Goal: Register for event/course: Sign up to attend an event or enroll in a course

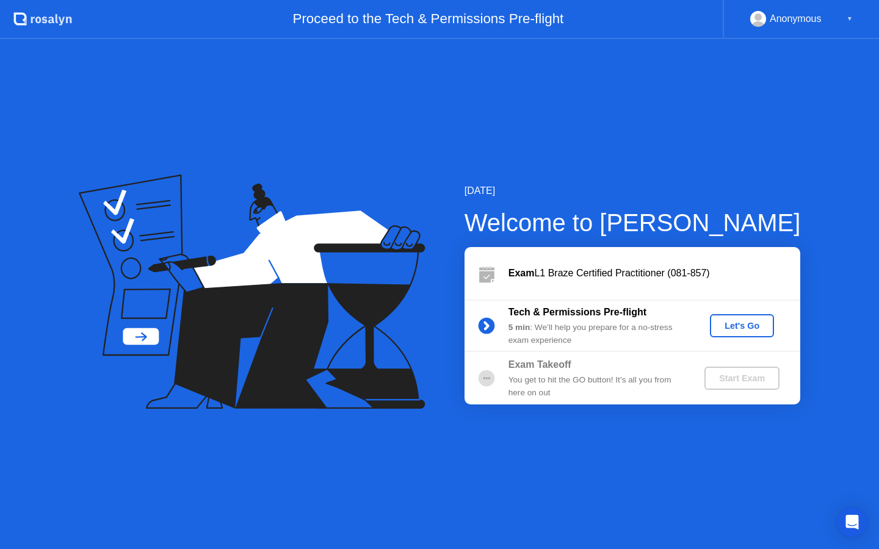
click at [724, 323] on div "Let's Go" at bounding box center [742, 326] width 54 height 10
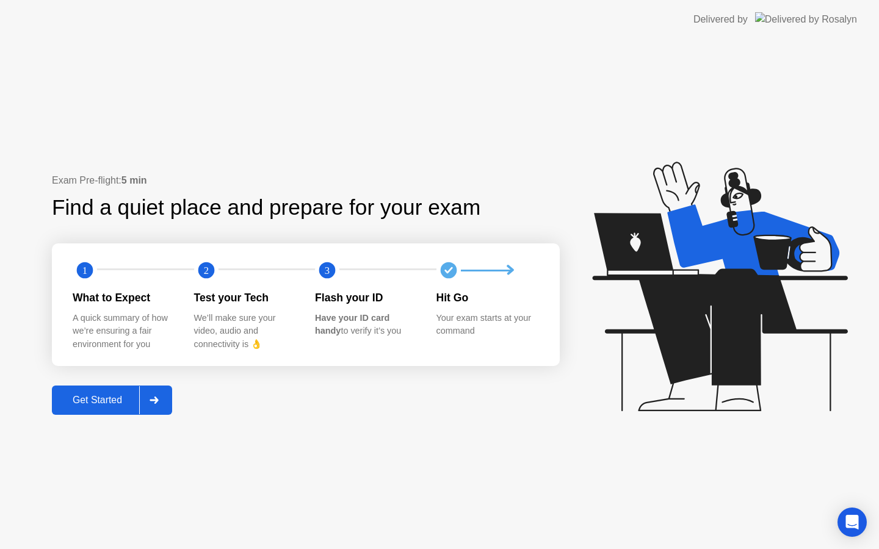
click at [99, 400] on div "Get Started" at bounding box center [98, 400] width 84 height 11
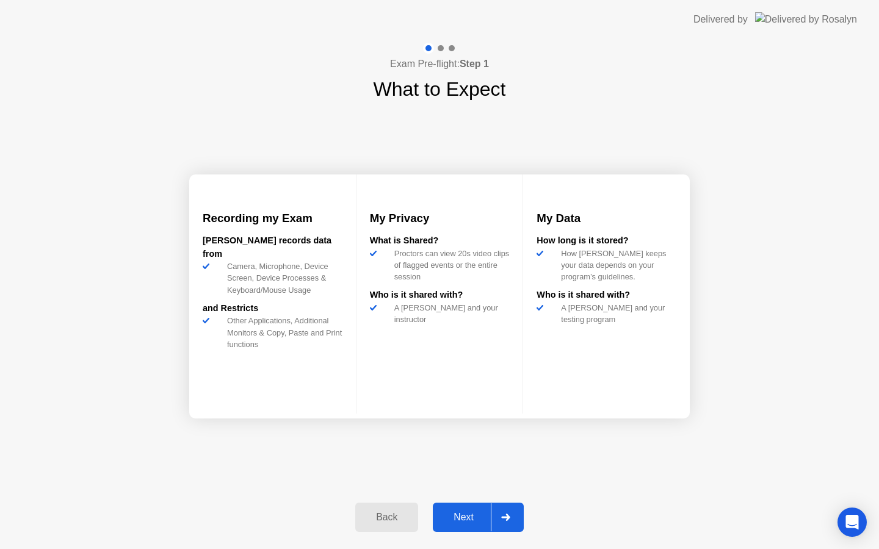
click at [443, 514] on div "Next" at bounding box center [463, 517] width 54 height 11
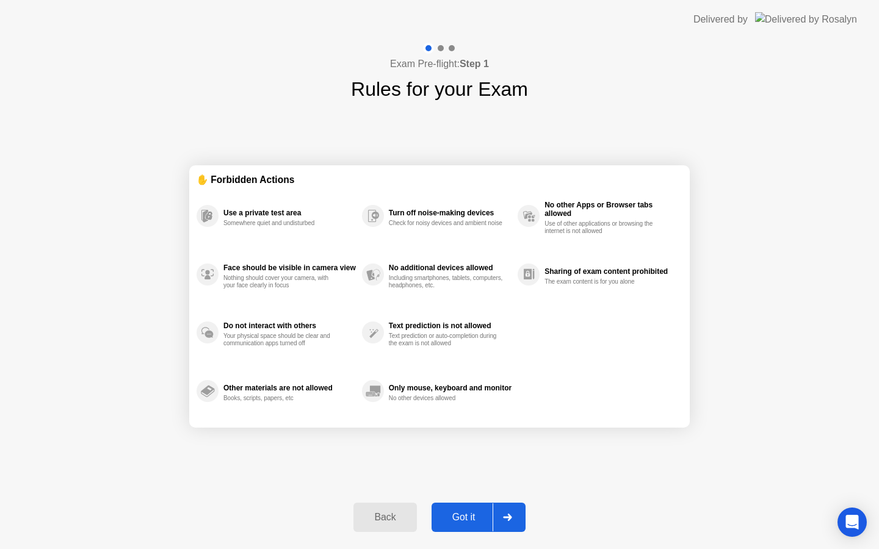
click at [463, 519] on div "Got it" at bounding box center [463, 517] width 57 height 11
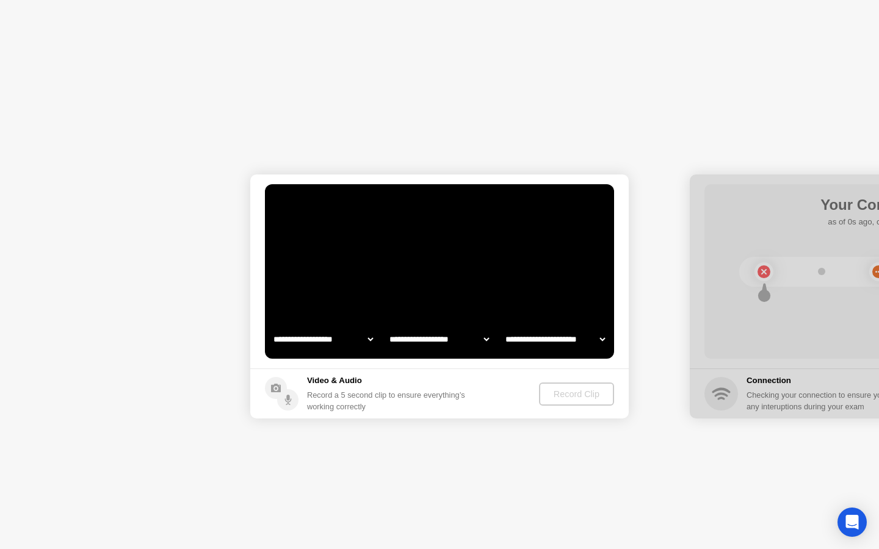
select select "**********"
select select "*******"
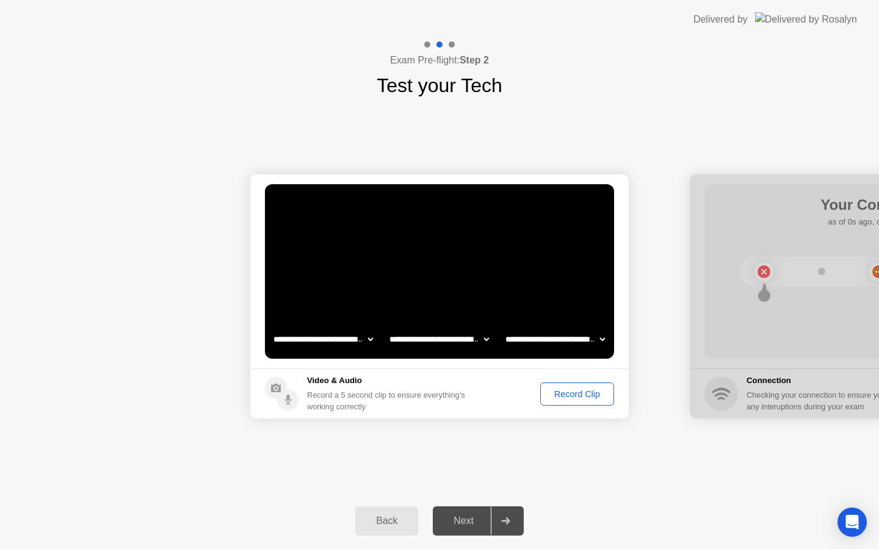
click at [574, 395] on div "Record Clip" at bounding box center [576, 394] width 65 height 10
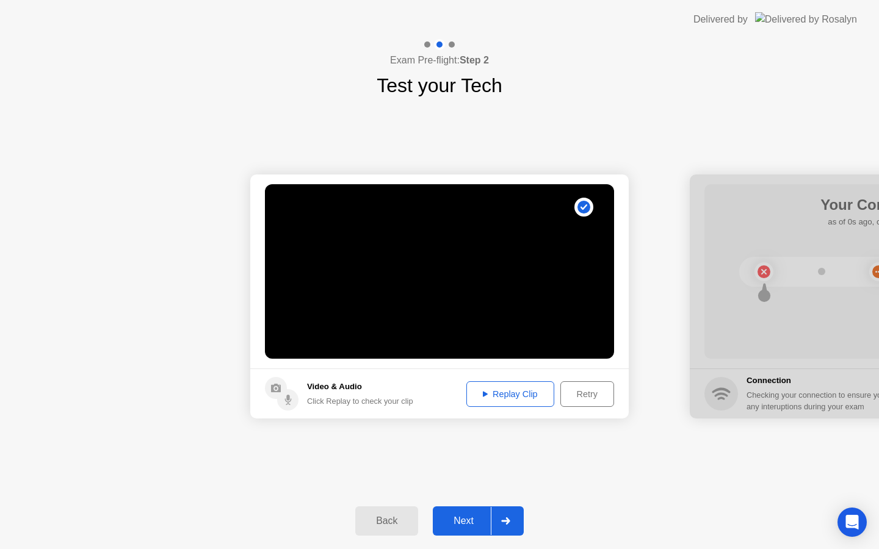
click at [530, 399] on div "Replay Clip" at bounding box center [510, 394] width 79 height 10
click at [459, 522] on div "Next" at bounding box center [463, 521] width 54 height 11
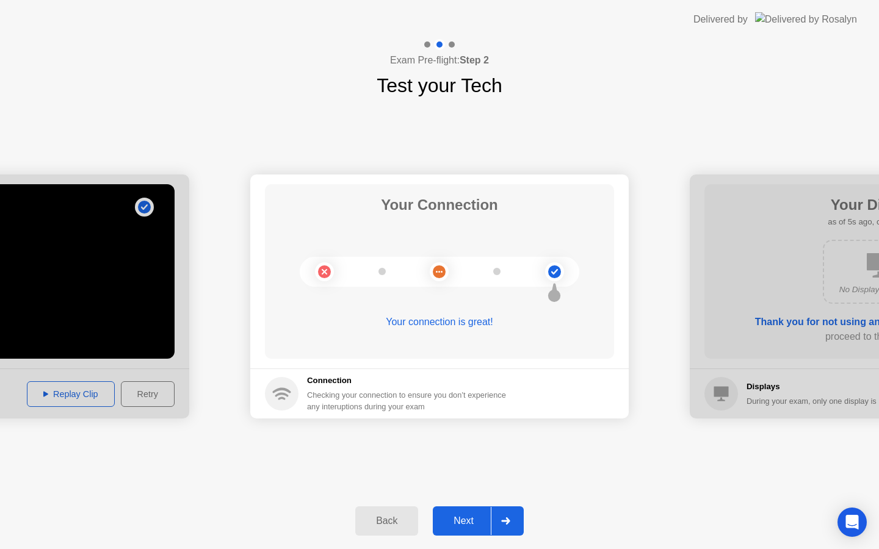
click at [461, 524] on div "Next" at bounding box center [463, 521] width 54 height 11
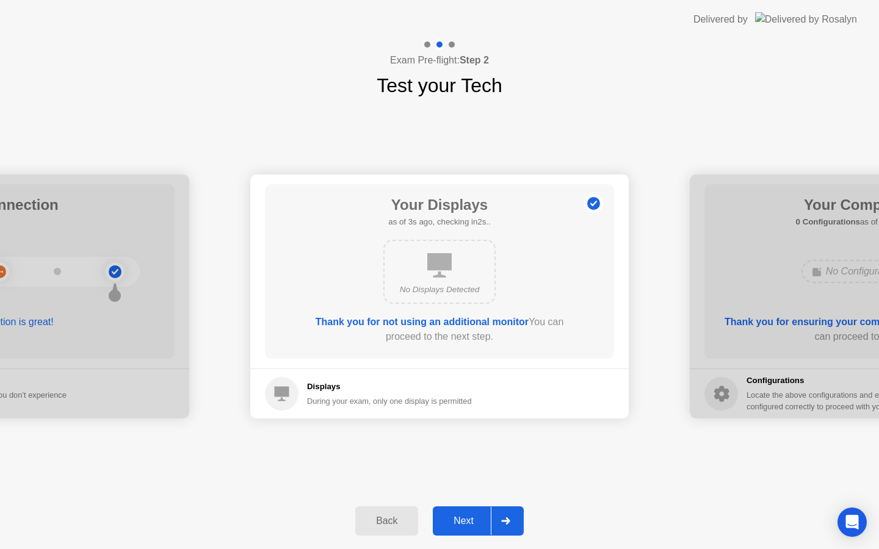
click at [461, 523] on div "Next" at bounding box center [463, 521] width 54 height 11
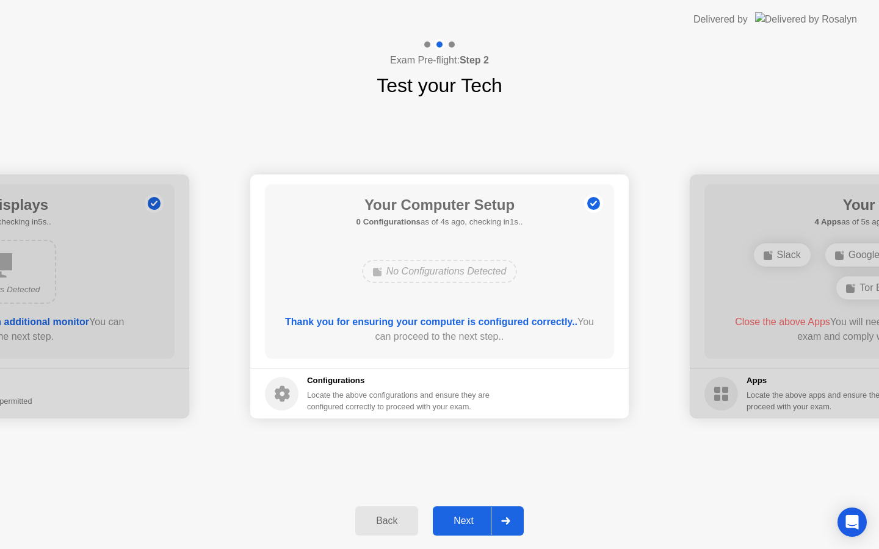
click at [461, 523] on div "Next" at bounding box center [463, 521] width 54 height 11
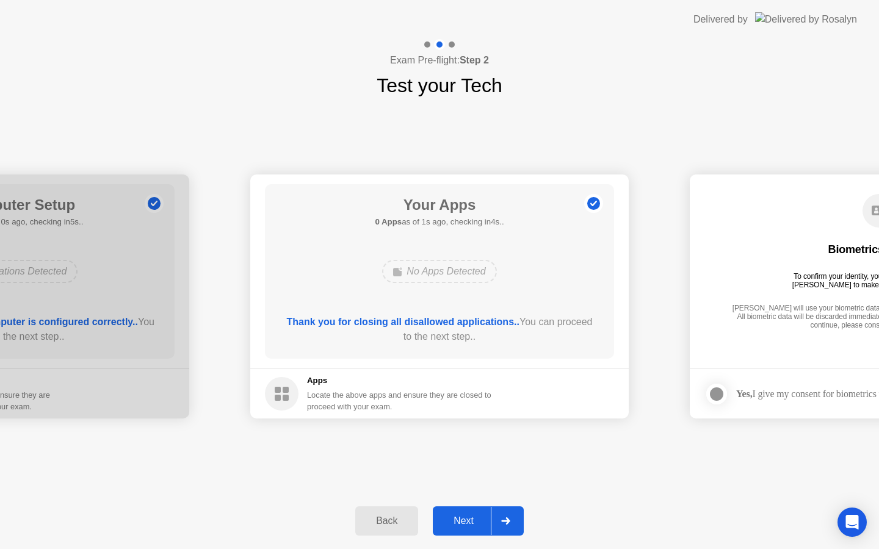
click at [469, 518] on div "Next" at bounding box center [463, 521] width 54 height 11
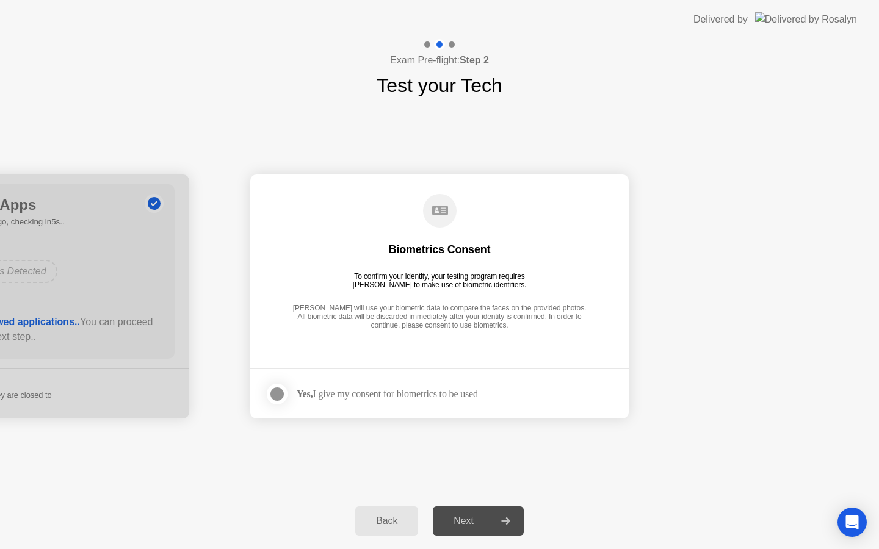
click at [278, 396] on div at bounding box center [277, 394] width 15 height 15
click at [469, 525] on div "Next" at bounding box center [463, 521] width 54 height 11
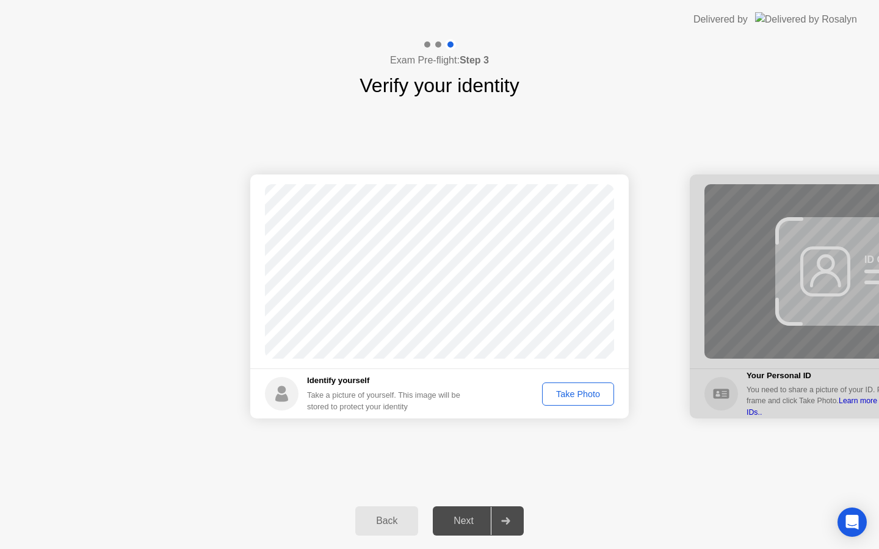
click at [571, 396] on div "Take Photo" at bounding box center [577, 394] width 63 height 10
click at [453, 525] on div "Next" at bounding box center [463, 521] width 54 height 11
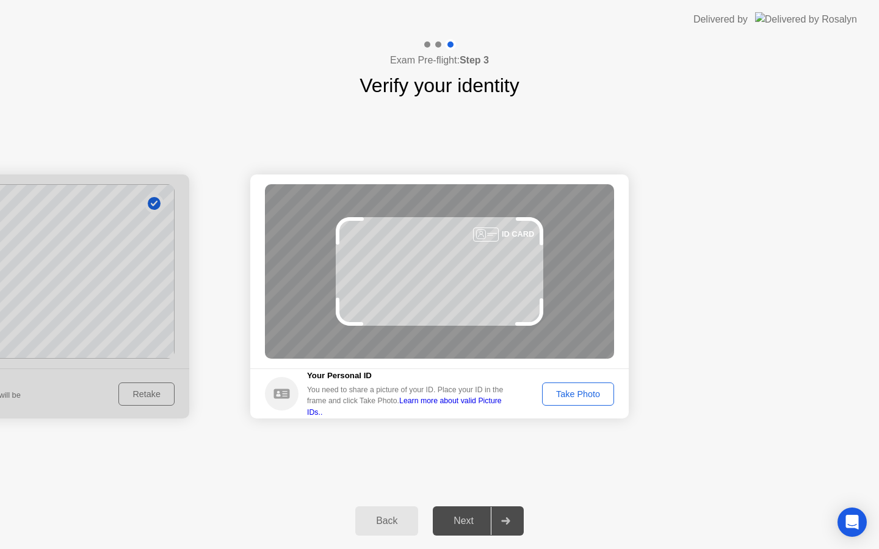
click at [571, 392] on div "Take Photo" at bounding box center [577, 394] width 63 height 10
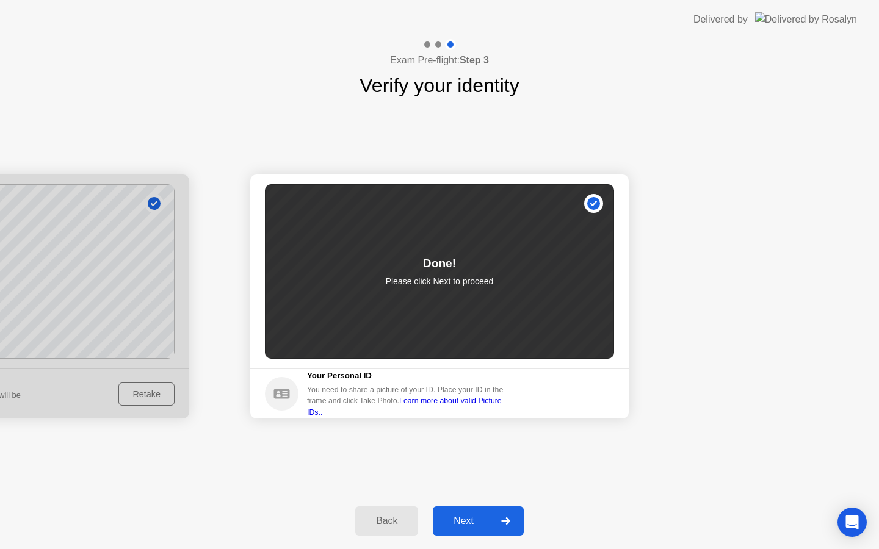
click at [451, 526] on div "Next" at bounding box center [463, 521] width 54 height 11
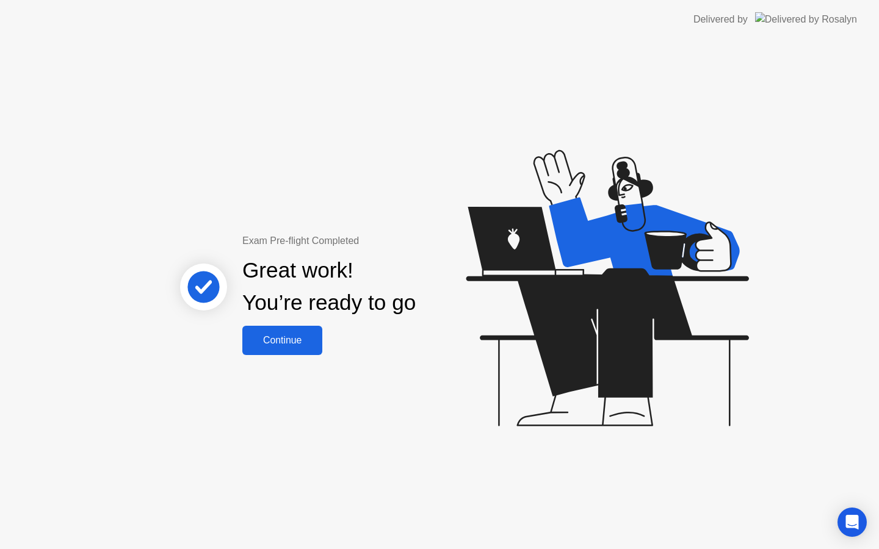
click at [292, 353] on button "Continue" at bounding box center [282, 340] width 80 height 29
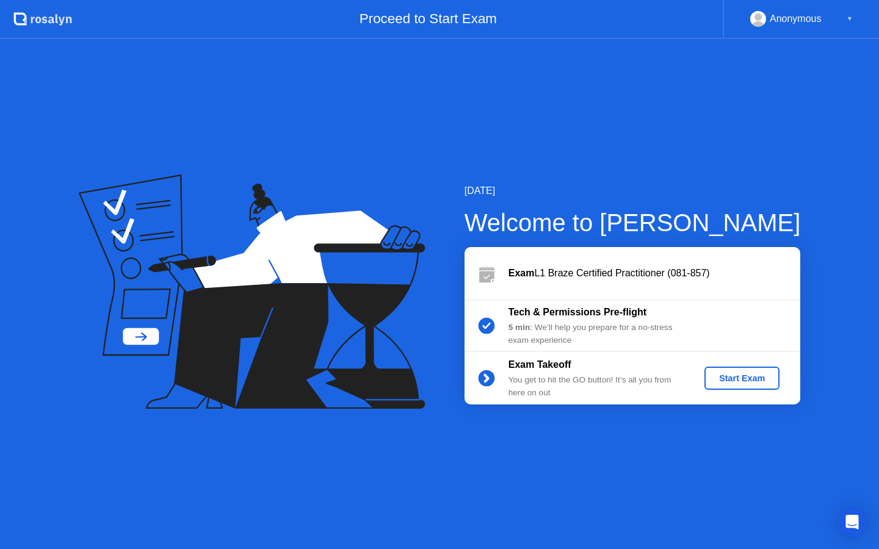
click at [739, 377] on div "Start Exam" at bounding box center [741, 379] width 65 height 10
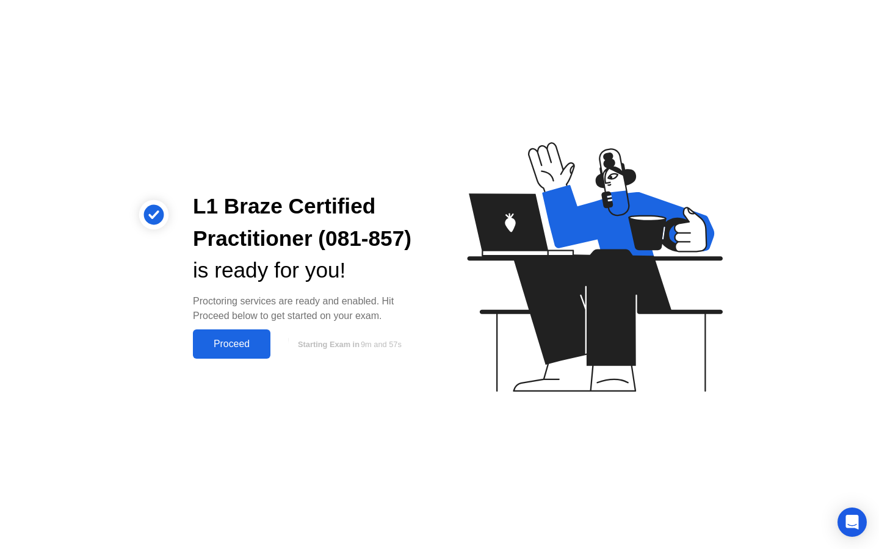
click at [240, 341] on div "Proceed" at bounding box center [232, 344] width 70 height 11
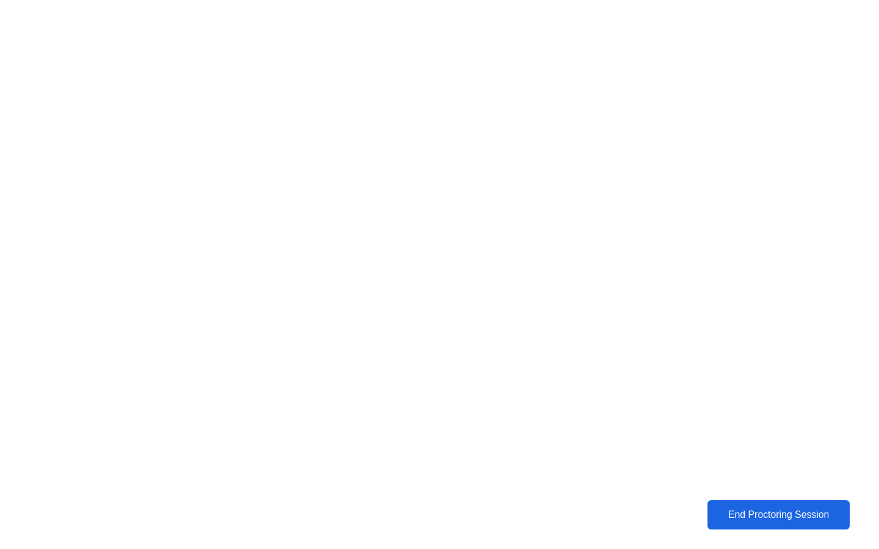
click at [755, 519] on div "End Proctoring Session" at bounding box center [778, 515] width 135 height 11
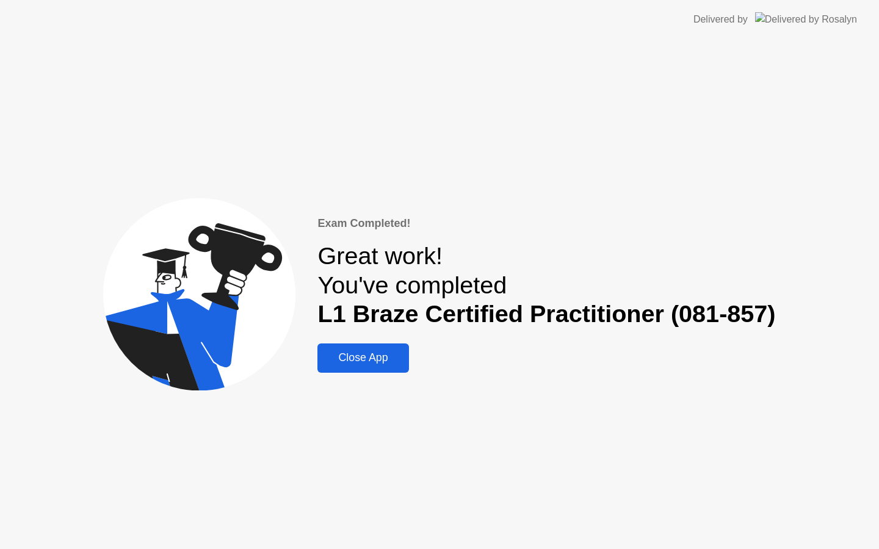
click at [377, 371] on button "Close App" at bounding box center [362, 358] width 91 height 29
